Goal: Task Accomplishment & Management: Use online tool/utility

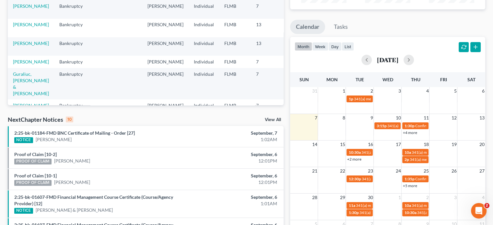
scroll to position [112, 0]
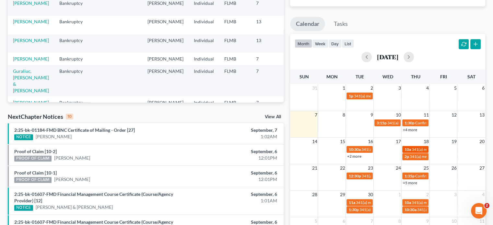
click at [414, 148] on span "341(a) meeting for [PERSON_NAME]" at bounding box center [443, 149] width 63 height 5
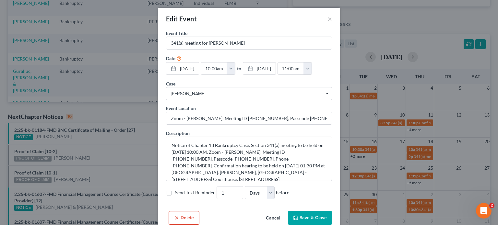
click at [416, 158] on div "Edit Event × Event Title * 341(a) meeting for [PERSON_NAME] Date [DATE] close D…" at bounding box center [249, 112] width 498 height 225
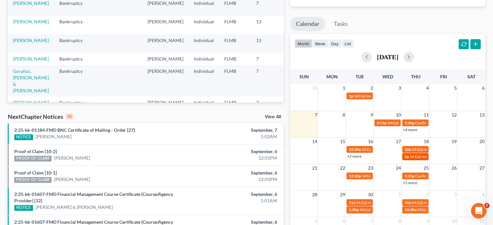
click at [416, 156] on span "341(a) meeting for [PERSON_NAME] [PERSON_NAME]" at bounding box center [457, 156] width 94 height 5
select select "Days"
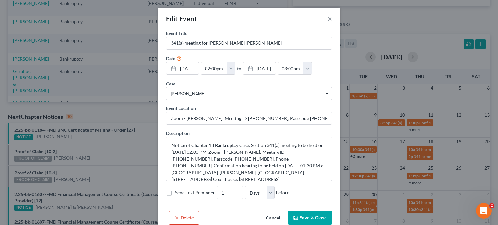
click at [329, 18] on button "×" at bounding box center [330, 19] width 5 height 8
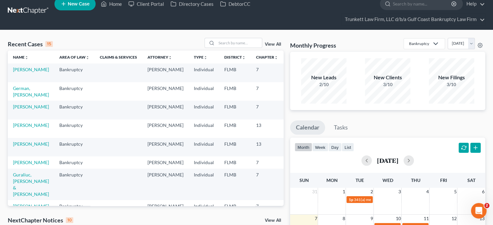
scroll to position [0, 0]
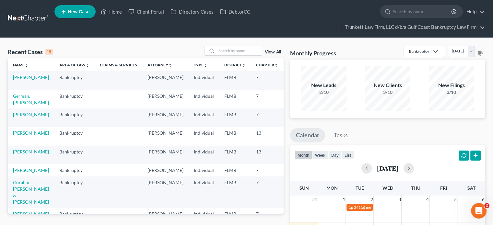
click at [17, 155] on link "[PERSON_NAME]" at bounding box center [31, 152] width 36 height 6
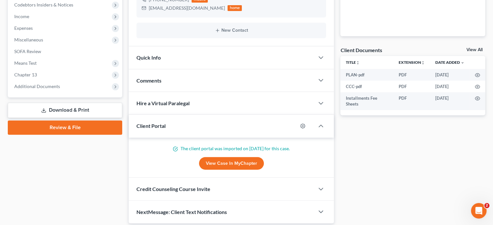
scroll to position [230, 0]
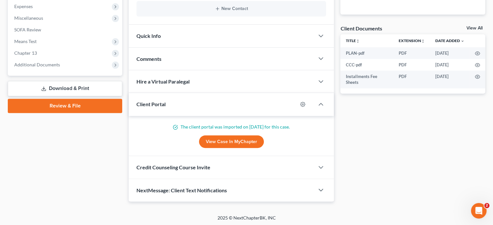
click at [187, 184] on div "NextMessage: Client Text Notifications" at bounding box center [222, 190] width 186 height 22
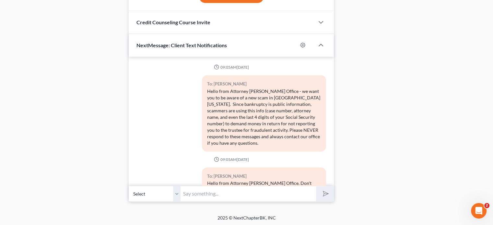
scroll to position [44, 0]
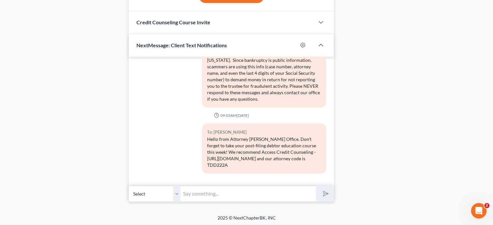
click at [216, 191] on input "text" at bounding box center [249, 194] width 136 height 16
paste input "Good afternoon - please check your email for a message from Kate, regarding you…"
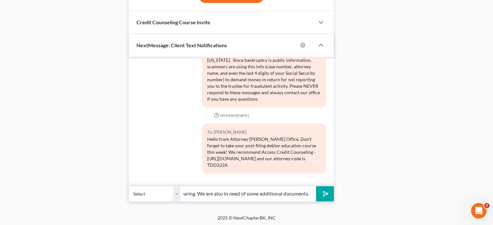
scroll to position [0, 0]
drag, startPoint x: 213, startPoint y: 192, endPoint x: 100, endPoint y: 195, distance: 113.2
click at [228, 193] on input "Good afternoon - please check your email for a message from Kate, regarding you…" at bounding box center [249, 194] width 136 height 16
click at [218, 196] on input "Good afternoon - please check your email for a message from Kate, regarding you…" at bounding box center [249, 194] width 136 height 16
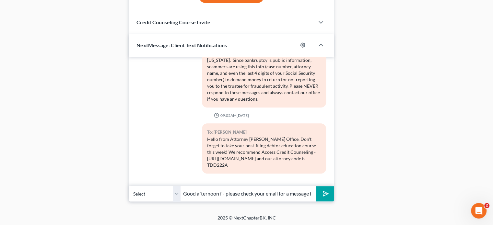
drag, startPoint x: 265, startPoint y: 195, endPoint x: 136, endPoint y: 190, distance: 128.8
click at [136, 190] on div "Select +1 (248) 760-4752 - Sharon Phillips +1 (248) 760-4752 - Sharon Phillips …" at bounding box center [231, 193] width 205 height 15
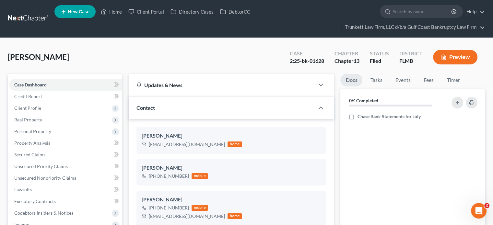
type input "Good afternoon f - please check your email for a message from Kate, regarding y…"
click at [30, 17] on link at bounding box center [29, 19] width 42 height 12
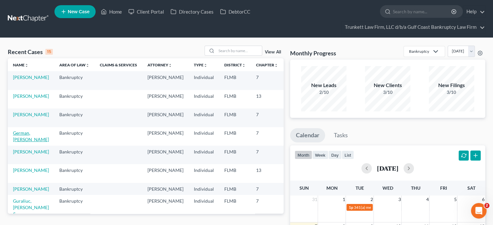
click at [27, 141] on link "German, [PERSON_NAME]" at bounding box center [31, 136] width 36 height 12
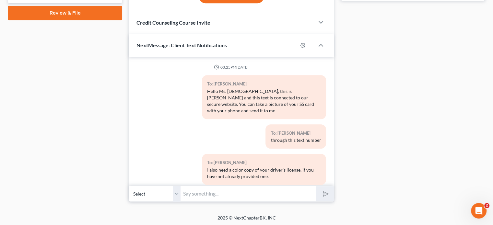
scroll to position [400, 0]
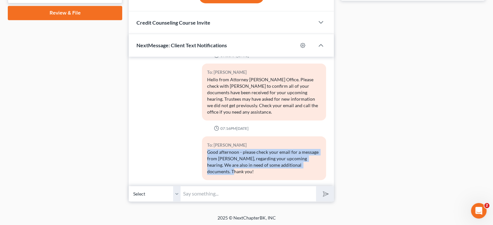
drag, startPoint x: 315, startPoint y: 164, endPoint x: 206, endPoint y: 150, distance: 110.2
click at [207, 150] on div "Good afternoon - please check your email for a message from [PERSON_NAME], rega…" at bounding box center [264, 162] width 114 height 26
copy div "Good afternoon - please check your email for a message from [PERSON_NAME], rega…"
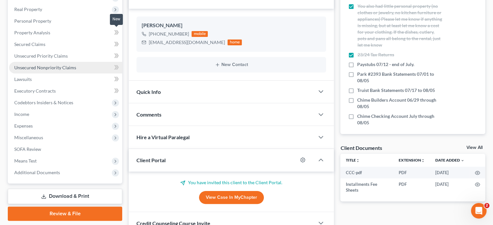
scroll to position [0, 0]
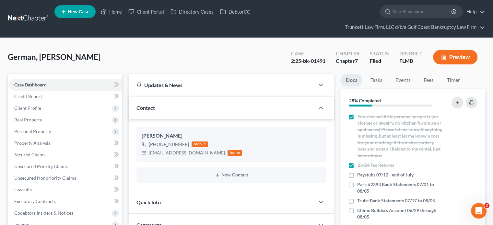
click at [37, 15] on link at bounding box center [29, 19] width 42 height 12
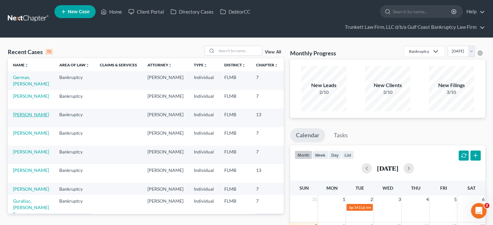
click at [20, 117] on link "[PERSON_NAME]" at bounding box center [31, 115] width 36 height 6
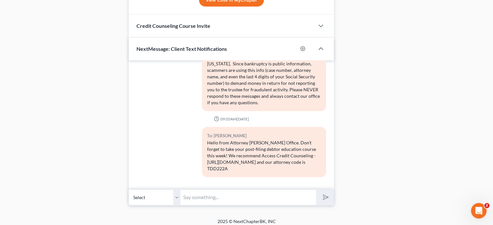
scroll to position [376, 0]
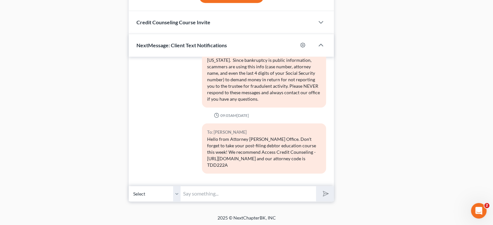
click at [227, 198] on input "text" at bounding box center [249, 194] width 136 height 16
paste input "Good afternoon - please check your email for a message from [PERSON_NAME], rega…"
click at [227, 198] on input "Good afternoon - please check your email for a message from [PERSON_NAME], rega…" at bounding box center [249, 194] width 136 height 16
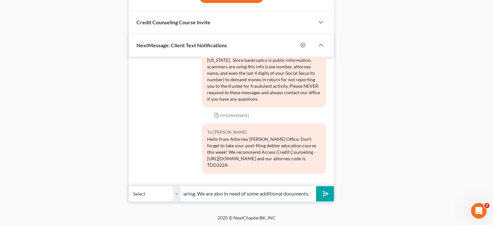
click at [227, 198] on input "Good afternoon - please check your email for a message from [PERSON_NAME], rega…" at bounding box center [249, 194] width 136 height 16
click at [266, 190] on input "Good afternoon fr- please check your email for a message from Kate, regarding y…" at bounding box center [249, 194] width 136 height 16
click at [226, 195] on input "Good afternoon fr- please check your email for a message from Kate, regarding y…" at bounding box center [249, 194] width 136 height 16
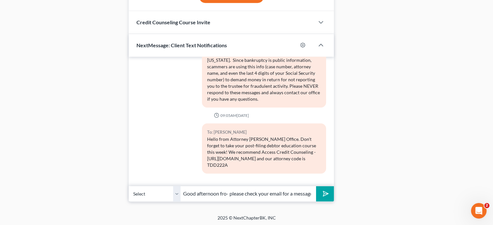
drag, startPoint x: 226, startPoint y: 195, endPoint x: 70, endPoint y: 174, distance: 157.1
click at [227, 192] on input "Good afternoon fro- please check your email for a message from Kate, regarding …" at bounding box center [249, 194] width 136 height 16
drag, startPoint x: 227, startPoint y: 192, endPoint x: 439, endPoint y: 195, distance: 211.8
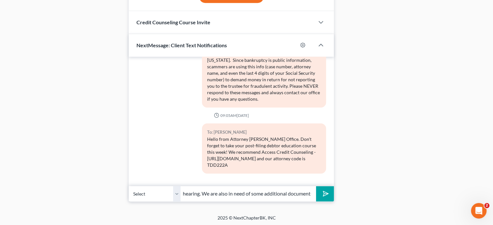
click at [309, 196] on input "Good afternoon- please check your email for a message from Kate, regarding your…" at bounding box center [249, 194] width 136 height 16
type input "Good afternoon- please check your email for a message from Kate, regarding your…"
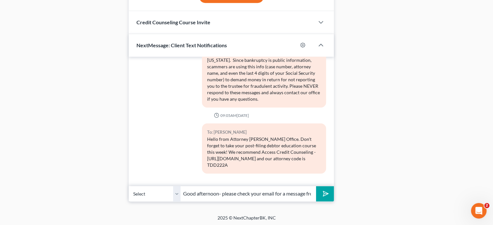
click at [326, 196] on icon "submit" at bounding box center [324, 193] width 9 height 9
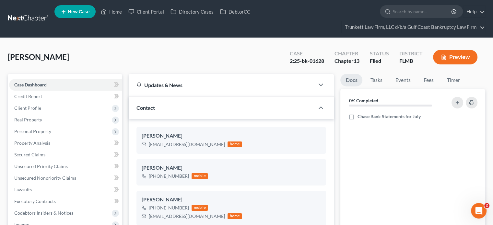
click at [27, 23] on link at bounding box center [29, 19] width 42 height 12
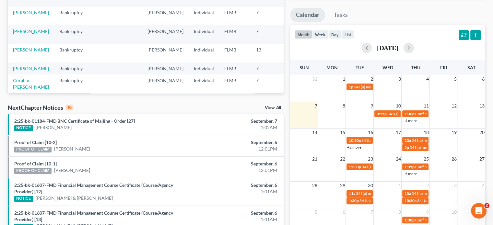
scroll to position [121, 0]
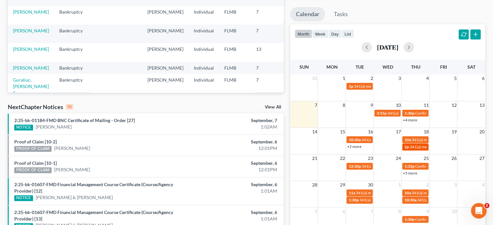
click at [415, 145] on span "341(a) meeting for [PERSON_NAME] [PERSON_NAME]" at bounding box center [457, 147] width 94 height 5
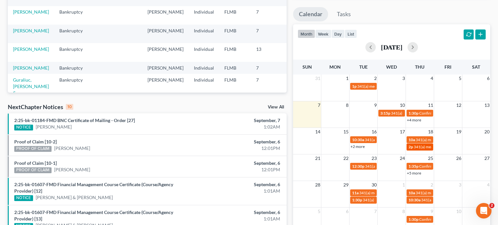
select select "Days"
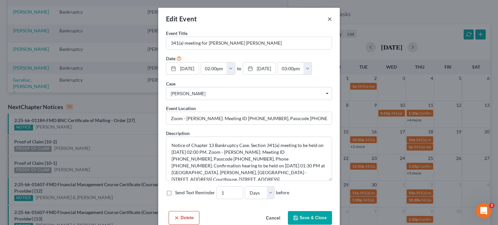
click at [328, 20] on button "×" at bounding box center [330, 19] width 5 height 8
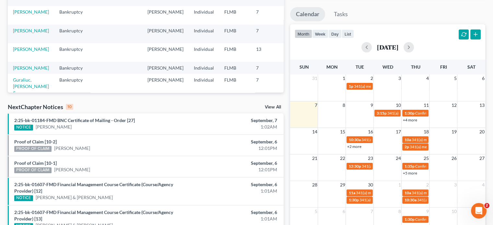
scroll to position [109, 0]
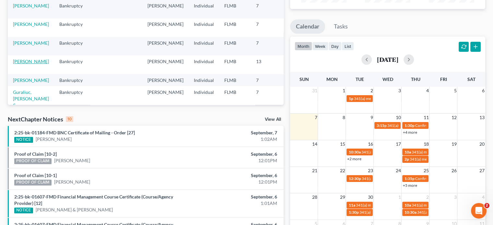
click at [23, 64] on link "[PERSON_NAME]" at bounding box center [31, 62] width 36 height 6
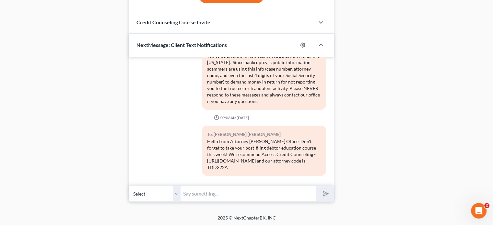
scroll to position [98, 0]
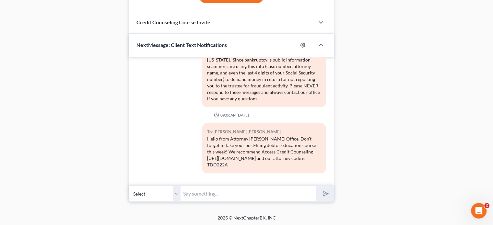
click at [246, 187] on input "text" at bounding box center [249, 194] width 136 height 16
paste input "Good afternoon - please check your email for a message from Kate, regarding you…"
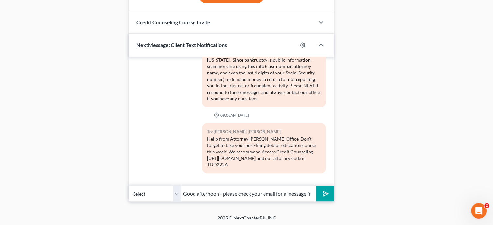
scroll to position [0, 240]
type input "Good afternoon - please check your email for a message from Kate, regarding you…"
click at [330, 198] on button "submit" at bounding box center [325, 193] width 18 height 15
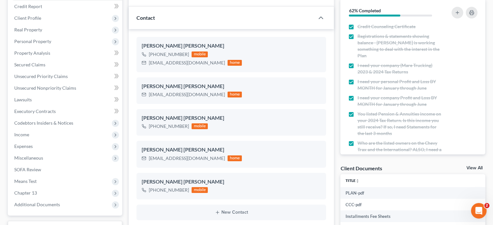
scroll to position [0, 0]
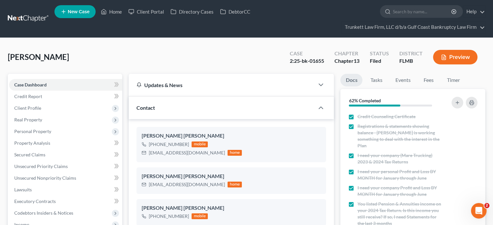
click at [39, 16] on link at bounding box center [29, 19] width 42 height 12
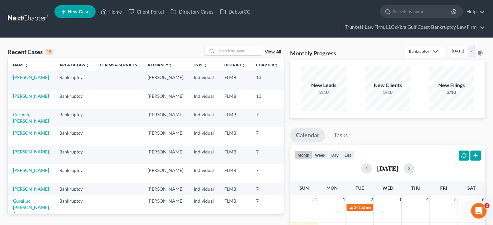
click at [25, 155] on link "[PERSON_NAME]" at bounding box center [31, 152] width 36 height 6
select select "3"
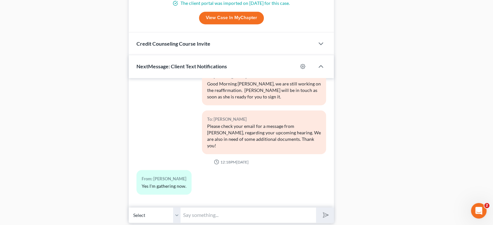
scroll to position [431, 0]
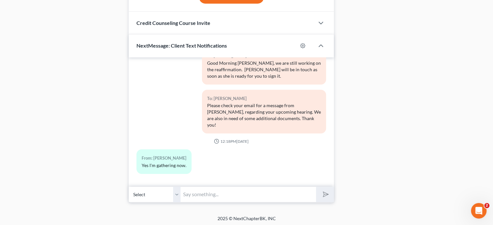
click at [206, 198] on input "text" at bounding box center [249, 195] width 136 height 16
type input "Thank you."
click at [327, 191] on icon "submit" at bounding box center [324, 194] width 6 height 6
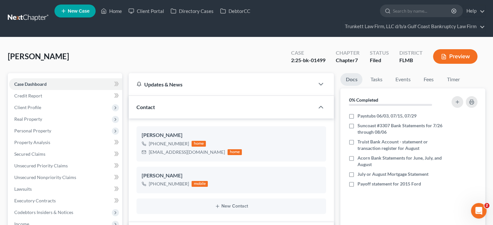
scroll to position [0, 0]
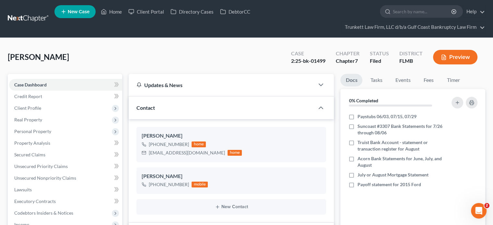
click at [35, 11] on nav "Home New Case Client Portal Directory Cases DebtorCC Trunkett Law Firm, LLC d/b…" at bounding box center [246, 19] width 493 height 38
click at [45, 23] on link at bounding box center [29, 19] width 42 height 12
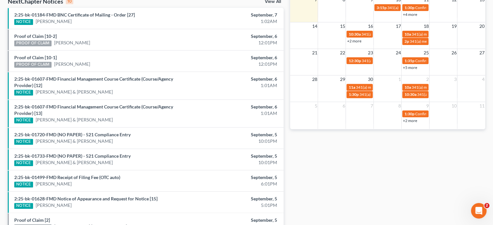
scroll to position [225, 0]
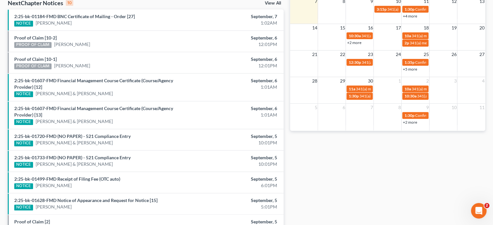
click at [411, 68] on link "+5 more" at bounding box center [410, 69] width 14 height 5
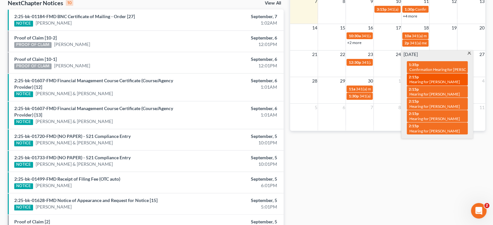
click at [414, 79] on span "Hearing for [PERSON_NAME]" at bounding box center [435, 81] width 51 height 5
select select "Days"
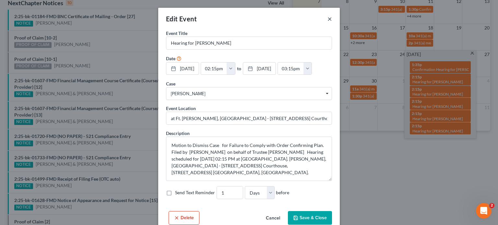
click at [328, 17] on button "×" at bounding box center [330, 19] width 5 height 8
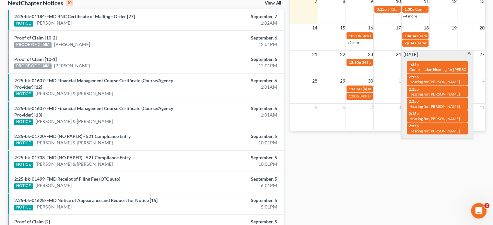
click at [463, 152] on div "Monthly Progress Bankruptcy Bankruptcy Business Litigation Construction and Dev…" at bounding box center [388, 33] width 202 height 426
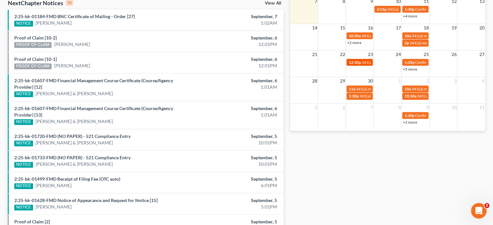
click at [368, 61] on span "341(a) meeting for [PERSON_NAME]" at bounding box center [393, 62] width 63 height 5
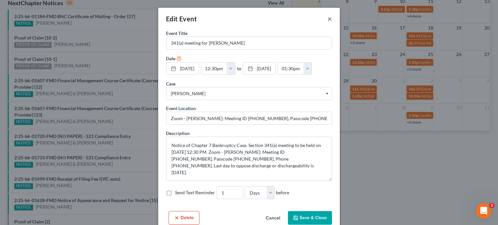
click at [329, 22] on button "×" at bounding box center [330, 19] width 5 height 8
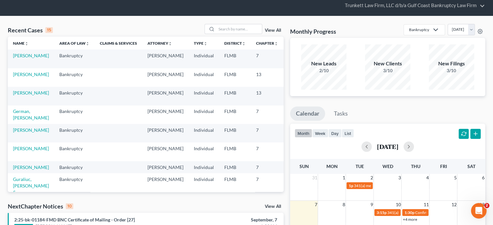
scroll to position [0, 0]
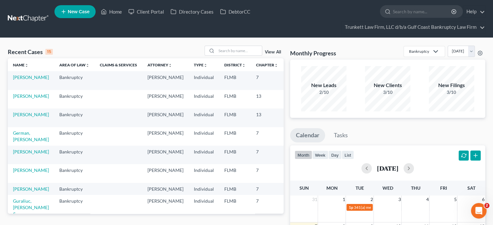
click at [271, 52] on link "View All" at bounding box center [273, 52] width 16 height 5
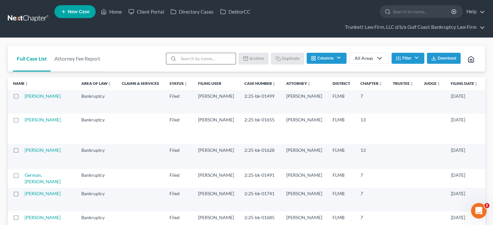
click at [222, 63] on input "search" at bounding box center [206, 58] width 57 height 11
type input "ton"
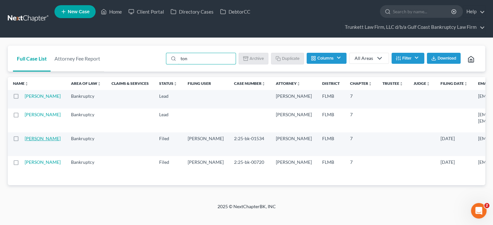
click at [32, 141] on link "[PERSON_NAME]" at bounding box center [43, 139] width 36 height 6
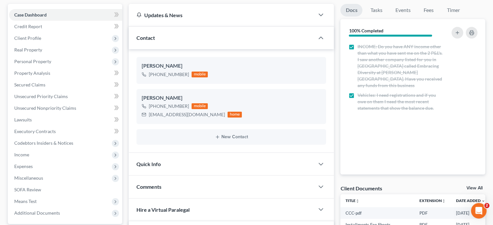
scroll to position [71, 0]
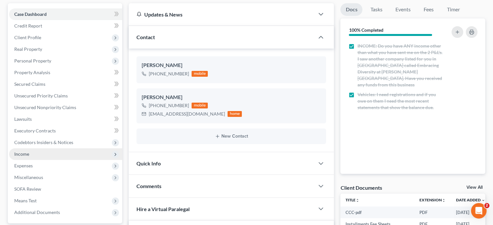
click at [69, 152] on span "Income" at bounding box center [65, 155] width 113 height 12
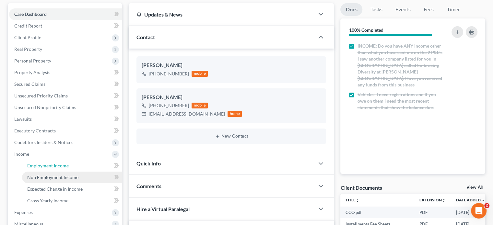
click at [55, 171] on link "Employment Income" at bounding box center [72, 166] width 100 height 12
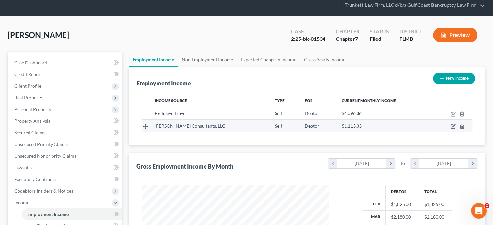
scroll to position [13, 0]
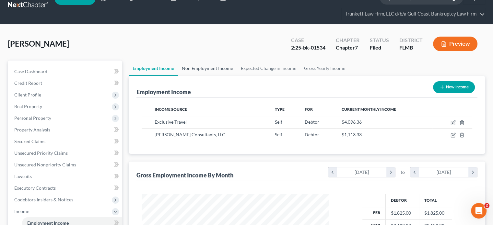
click at [193, 70] on link "Non Employment Income" at bounding box center [207, 69] width 59 height 16
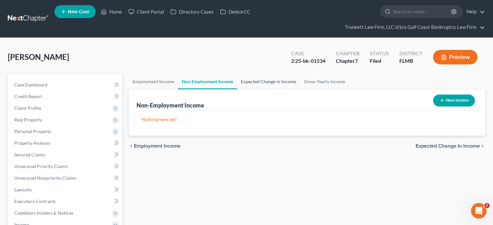
click at [261, 75] on link "Expected Change in Income" at bounding box center [268, 82] width 63 height 16
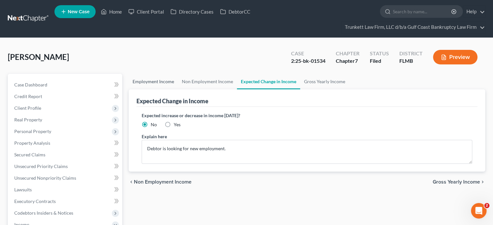
click at [160, 80] on link "Employment Income" at bounding box center [153, 82] width 49 height 16
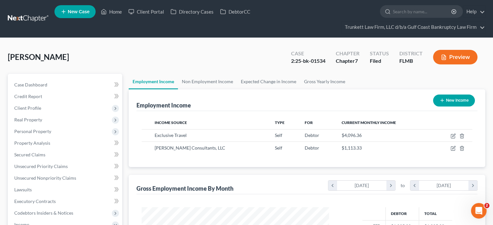
scroll to position [115, 200]
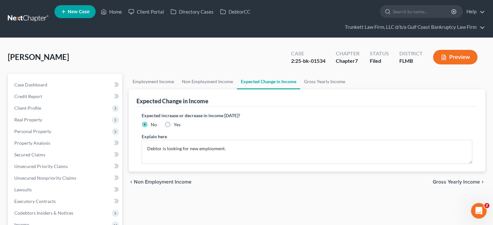
click at [29, 16] on link at bounding box center [29, 19] width 42 height 12
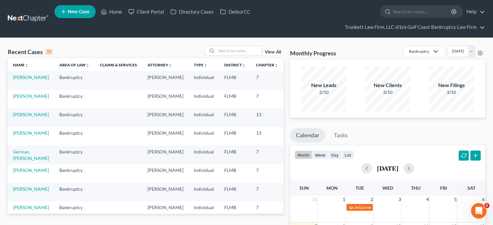
click at [273, 49] on div "View All" at bounding box center [244, 51] width 79 height 10
click at [270, 52] on link "View All" at bounding box center [273, 52] width 16 height 5
